Goal: Browse casually

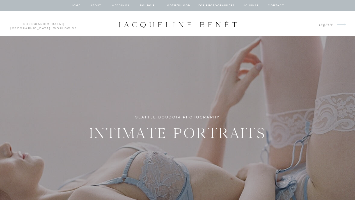
click at [151, 4] on nav "BOUDOIR" at bounding box center [148, 5] width 16 height 5
click at [149, 5] on nav "BOUDOIR" at bounding box center [148, 5] width 16 height 5
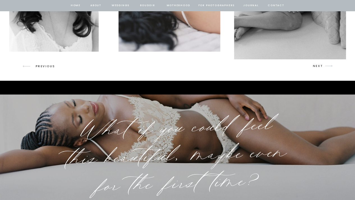
scroll to position [814, 0]
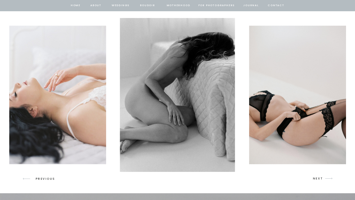
click at [184, 88] on img at bounding box center [177, 95] width 115 height 154
click at [172, 63] on img at bounding box center [177, 95] width 115 height 154
click at [298, 110] on img at bounding box center [301, 95] width 104 height 138
click at [344, 100] on img at bounding box center [301, 95] width 104 height 138
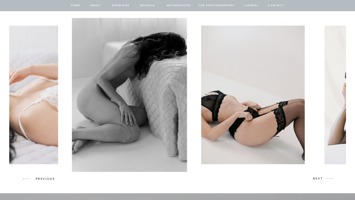
click at [211, 97] on img at bounding box center [253, 95] width 104 height 138
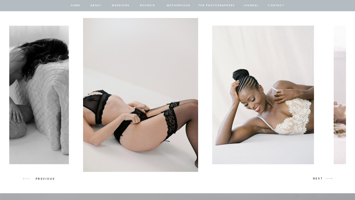
click at [212, 91] on img at bounding box center [263, 95] width 102 height 138
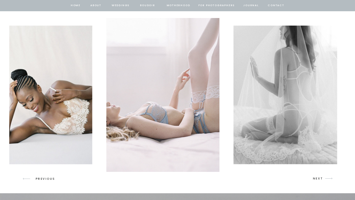
click at [234, 97] on img at bounding box center [286, 95] width 104 height 138
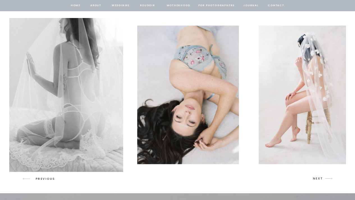
click at [137, 107] on img at bounding box center [188, 95] width 102 height 138
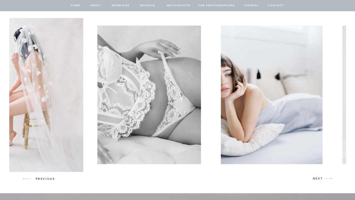
click at [97, 102] on img at bounding box center [149, 95] width 104 height 138
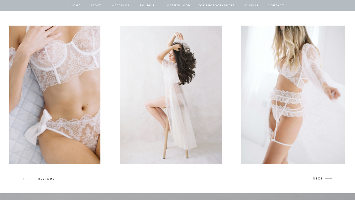
click at [19, 112] on img at bounding box center [49, 95] width 104 height 138
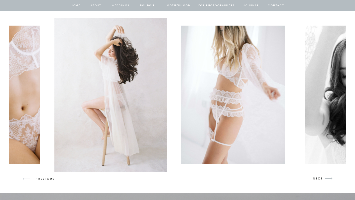
click at [181, 112] on img at bounding box center [233, 95] width 104 height 138
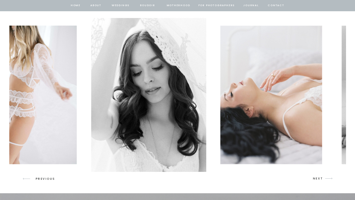
click at [220, 114] on img at bounding box center [271, 95] width 102 height 138
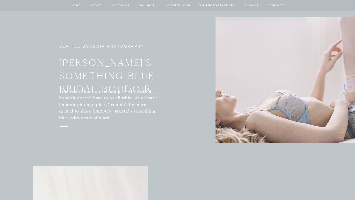
scroll to position [2050, 0]
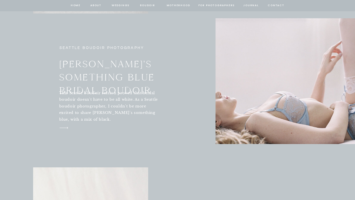
click at [111, 69] on h3 "[PERSON_NAME]'s Something Blue Bridal Boudoir" at bounding box center [127, 72] width 136 height 28
click at [251, 4] on nav "journal" at bounding box center [251, 5] width 17 height 5
